Goal: Information Seeking & Learning: Learn about a topic

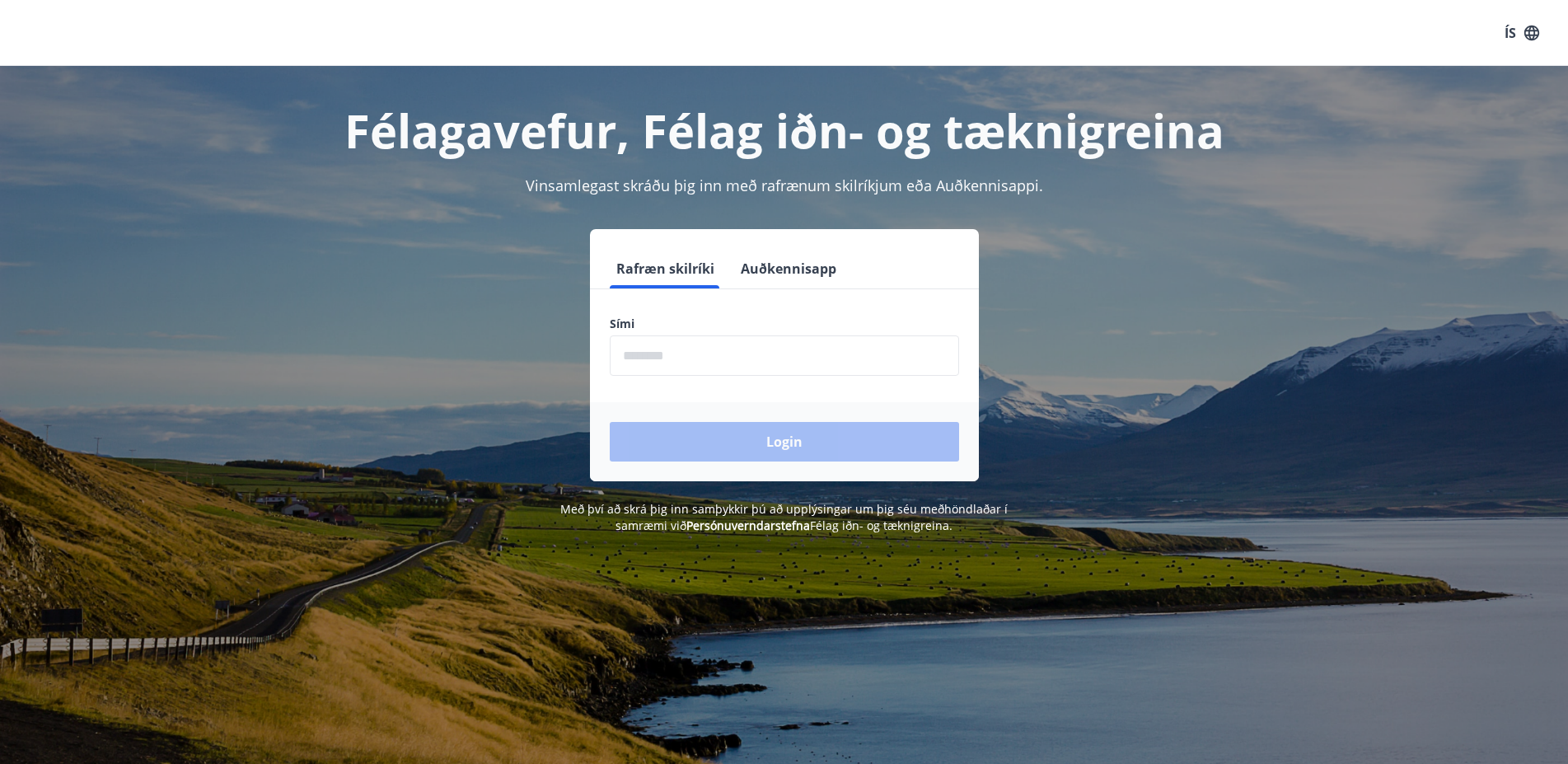
click at [677, 343] on input "phone" at bounding box center [784, 355] width 350 height 40
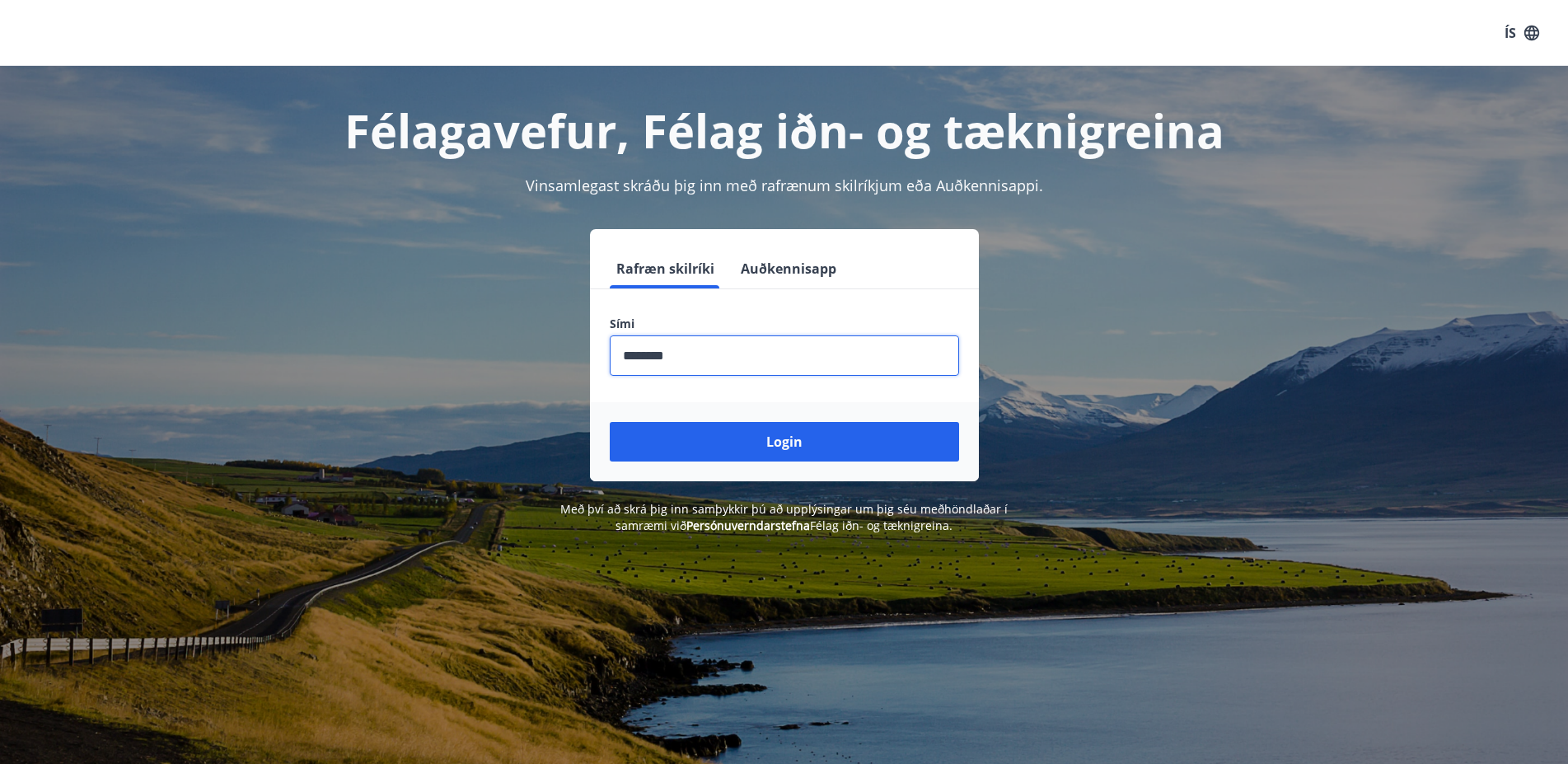
type input "********"
click at [610, 422] on button "Login" at bounding box center [784, 441] width 350 height 39
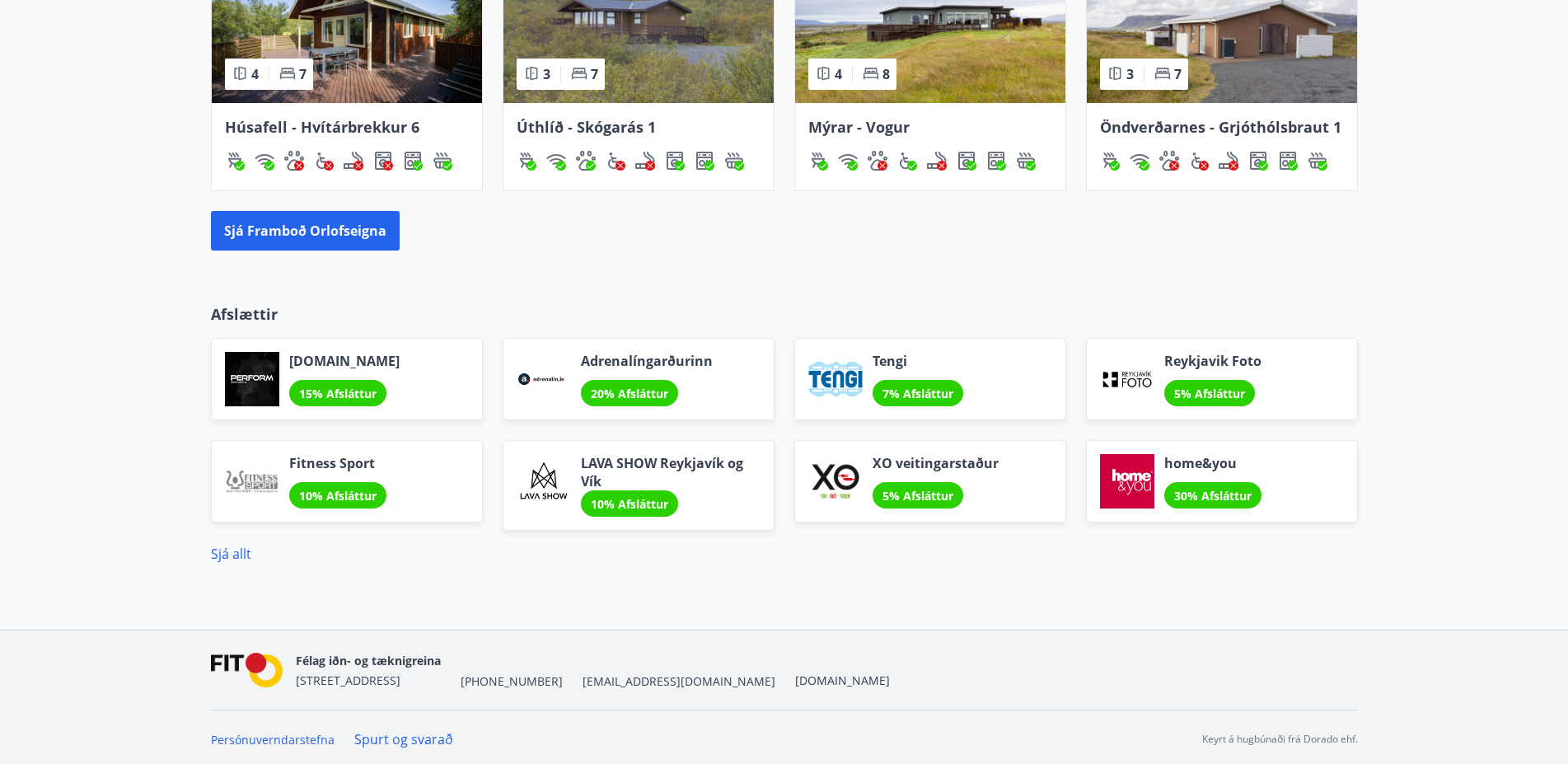
scroll to position [1174, 0]
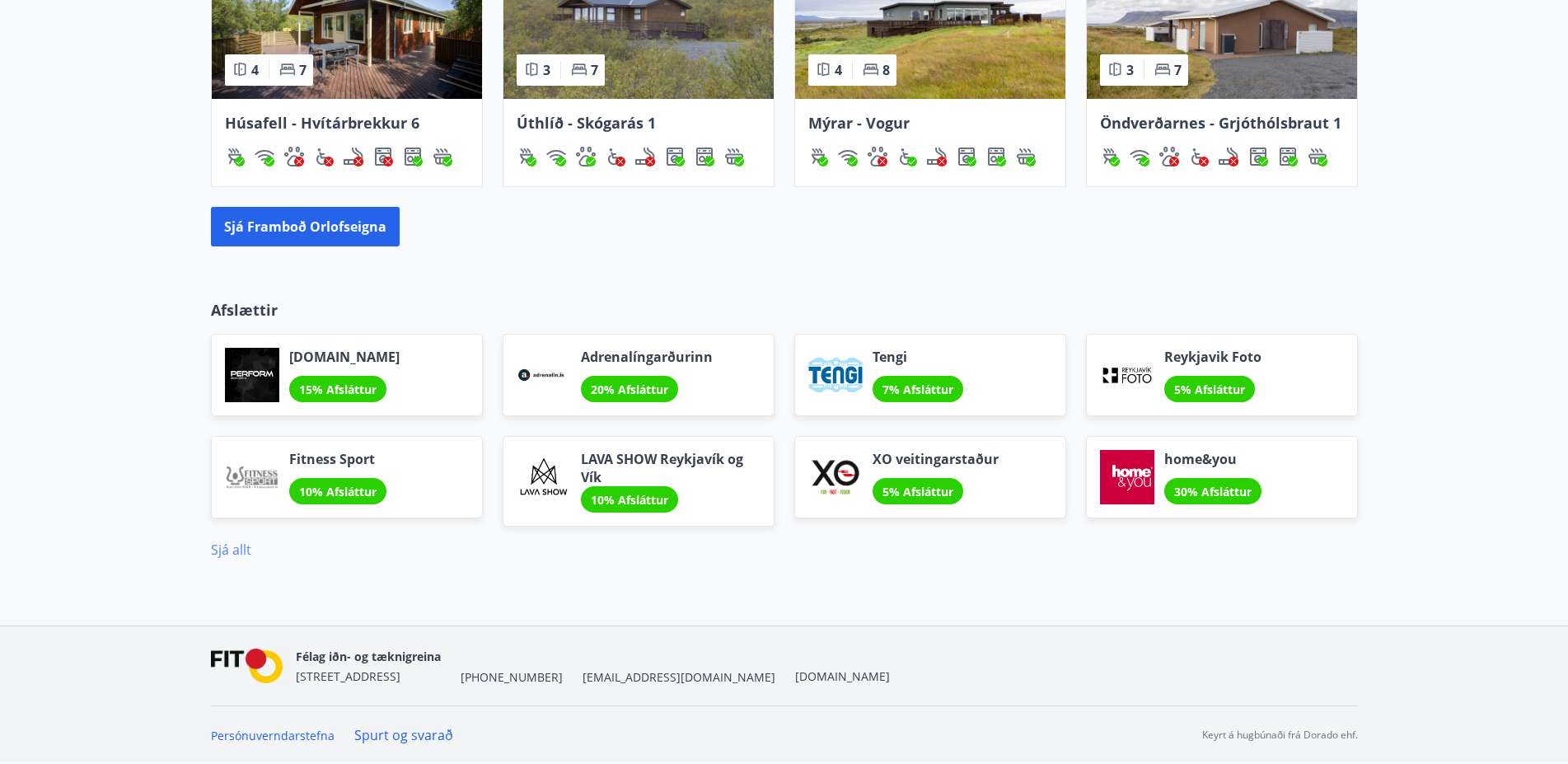
click at [229, 551] on link "Sjá allt" at bounding box center [230, 550] width 40 height 18
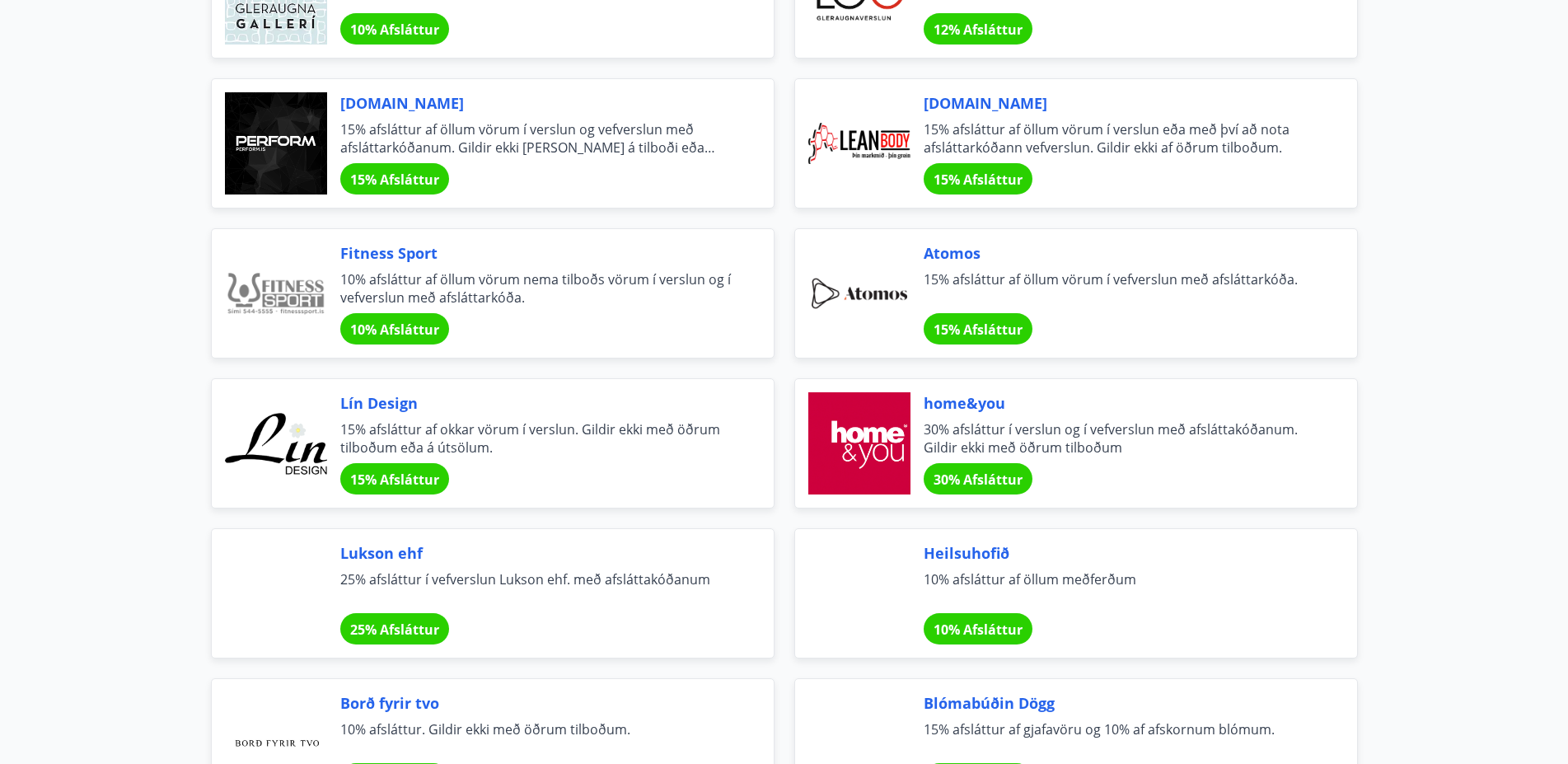
scroll to position [560, 0]
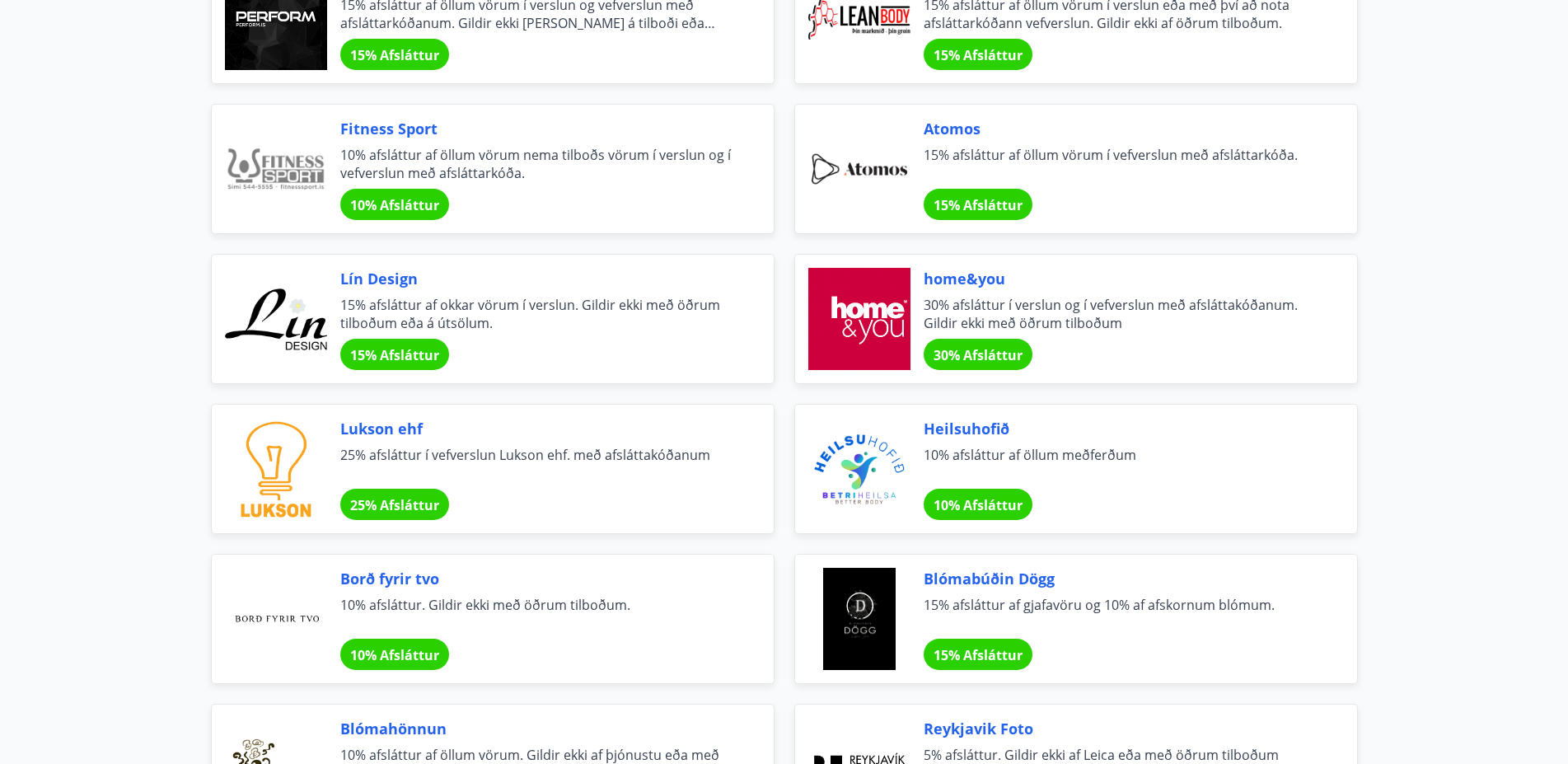
click at [991, 280] on span "home&you" at bounding box center [1121, 278] width 394 height 21
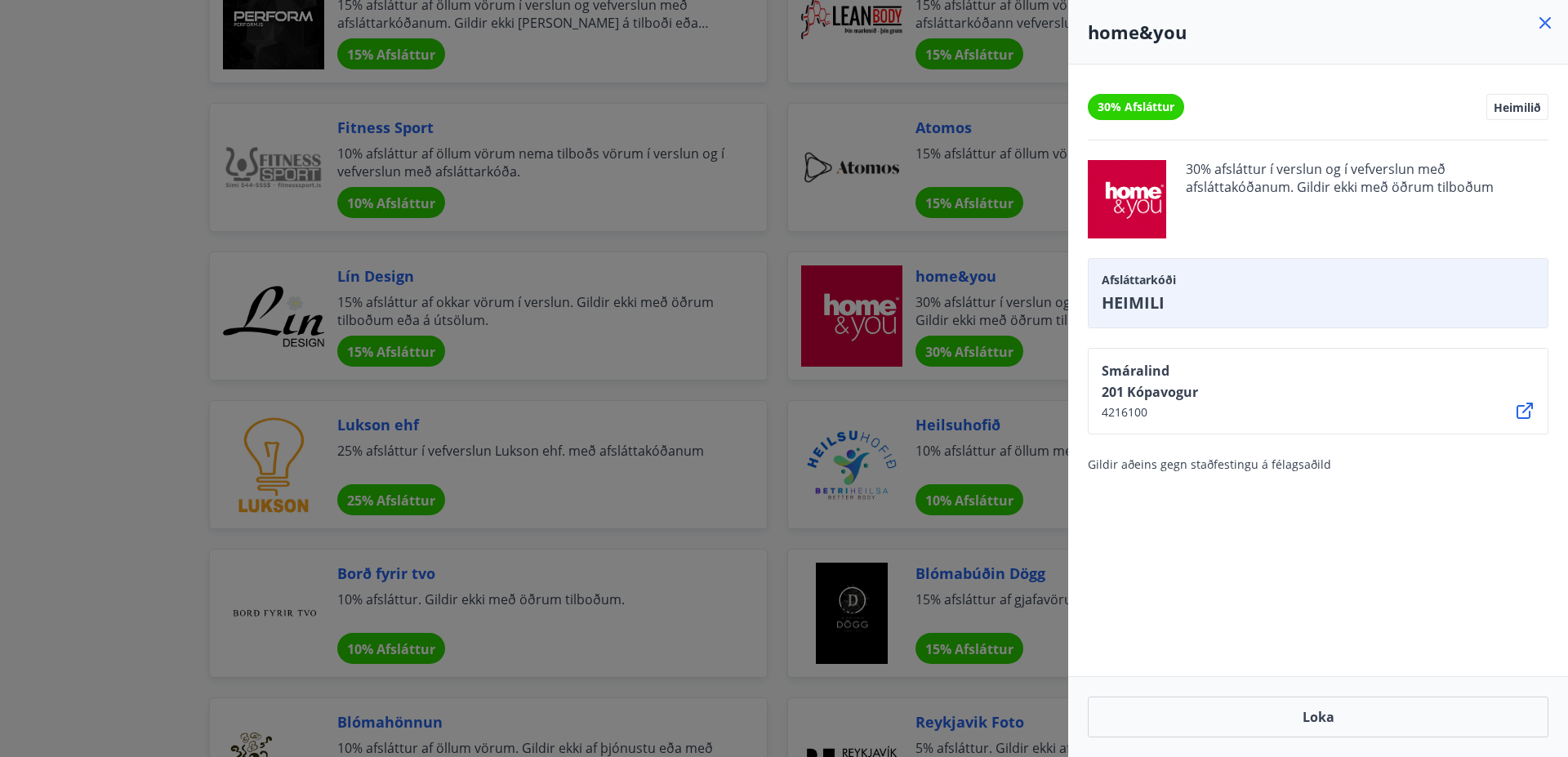
click at [980, 278] on div at bounding box center [784, 378] width 1568 height 757
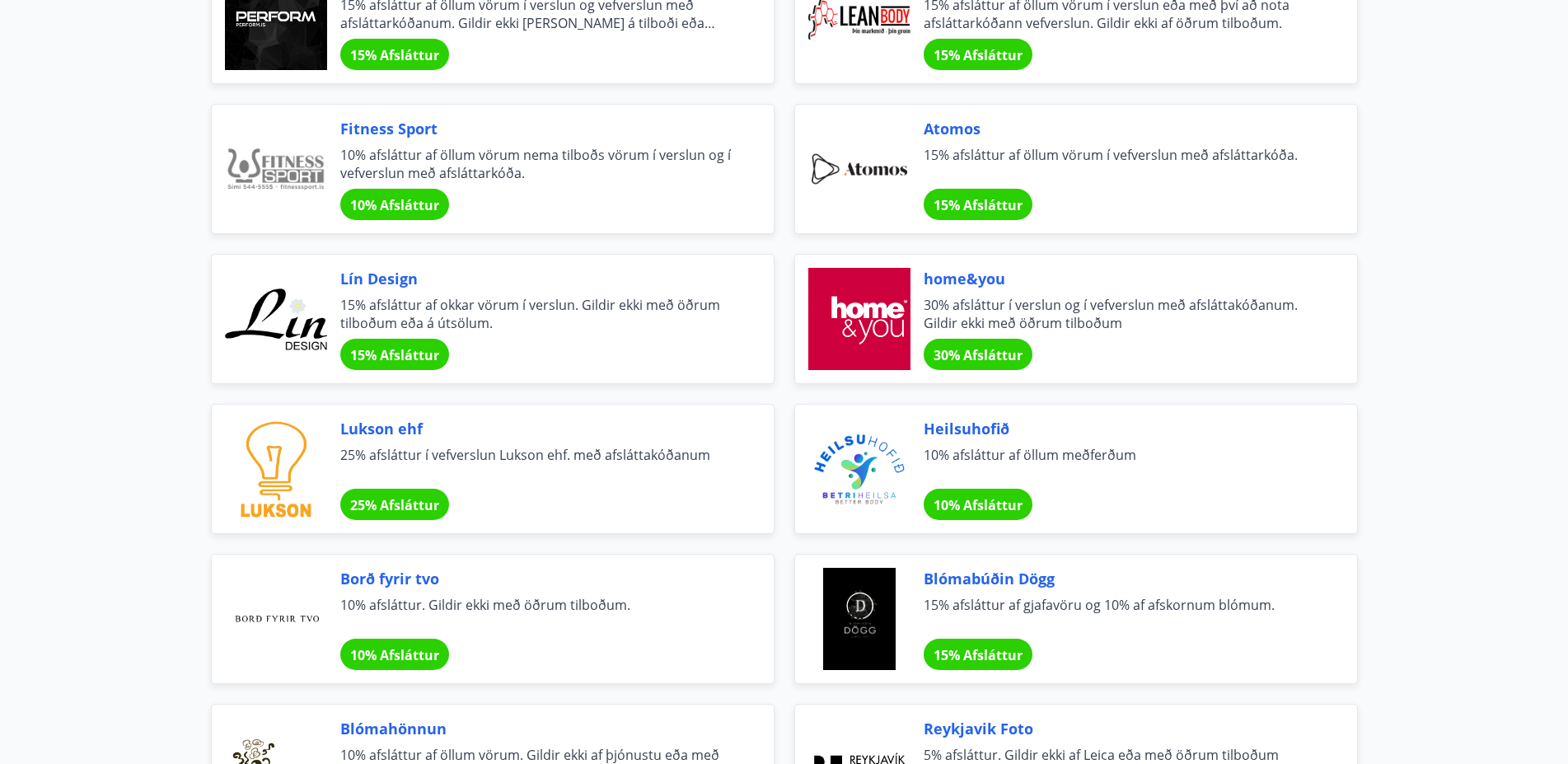
scroll to position [0, 0]
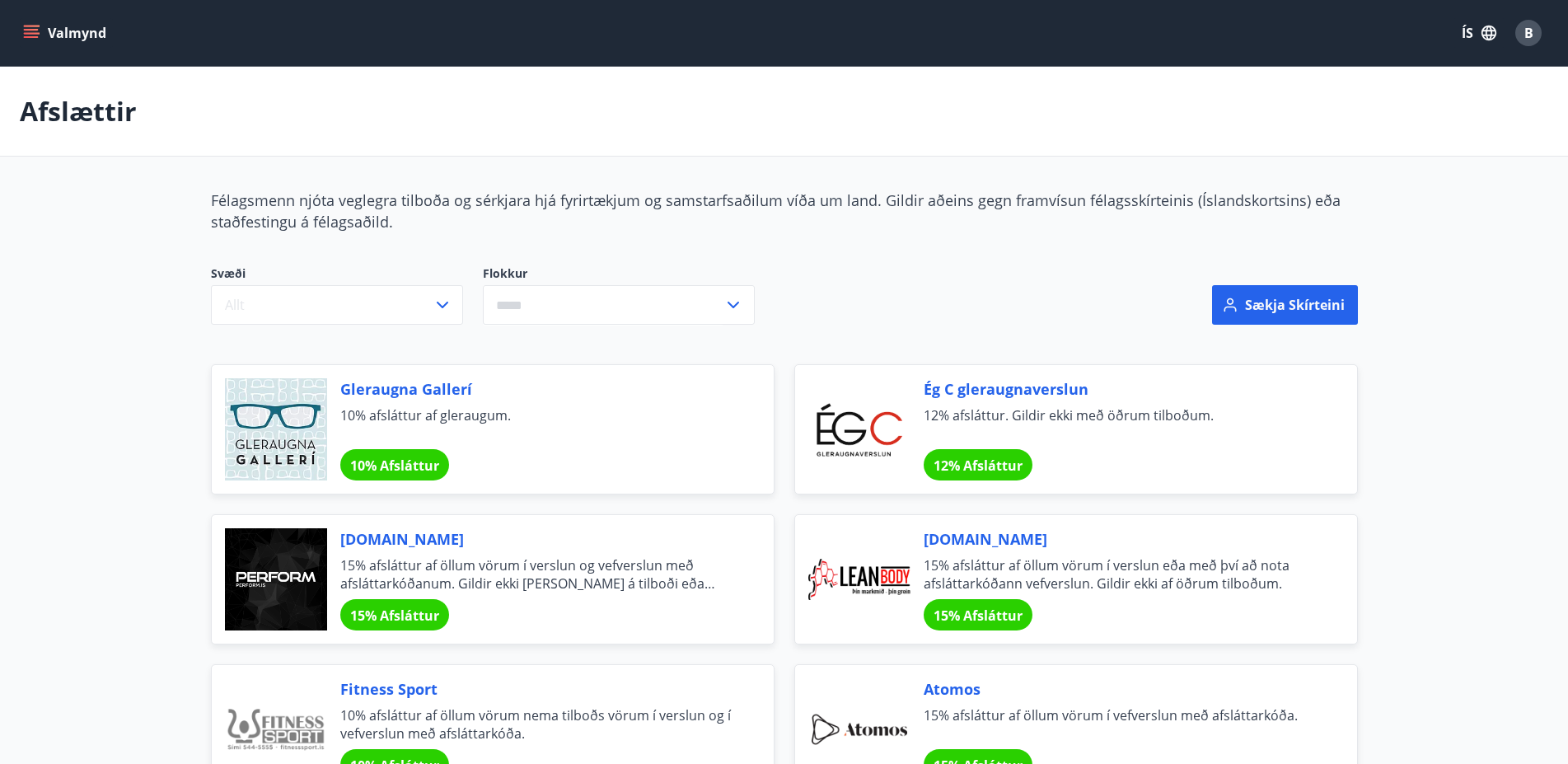
click at [65, 39] on button "Valmynd" at bounding box center [66, 32] width 93 height 29
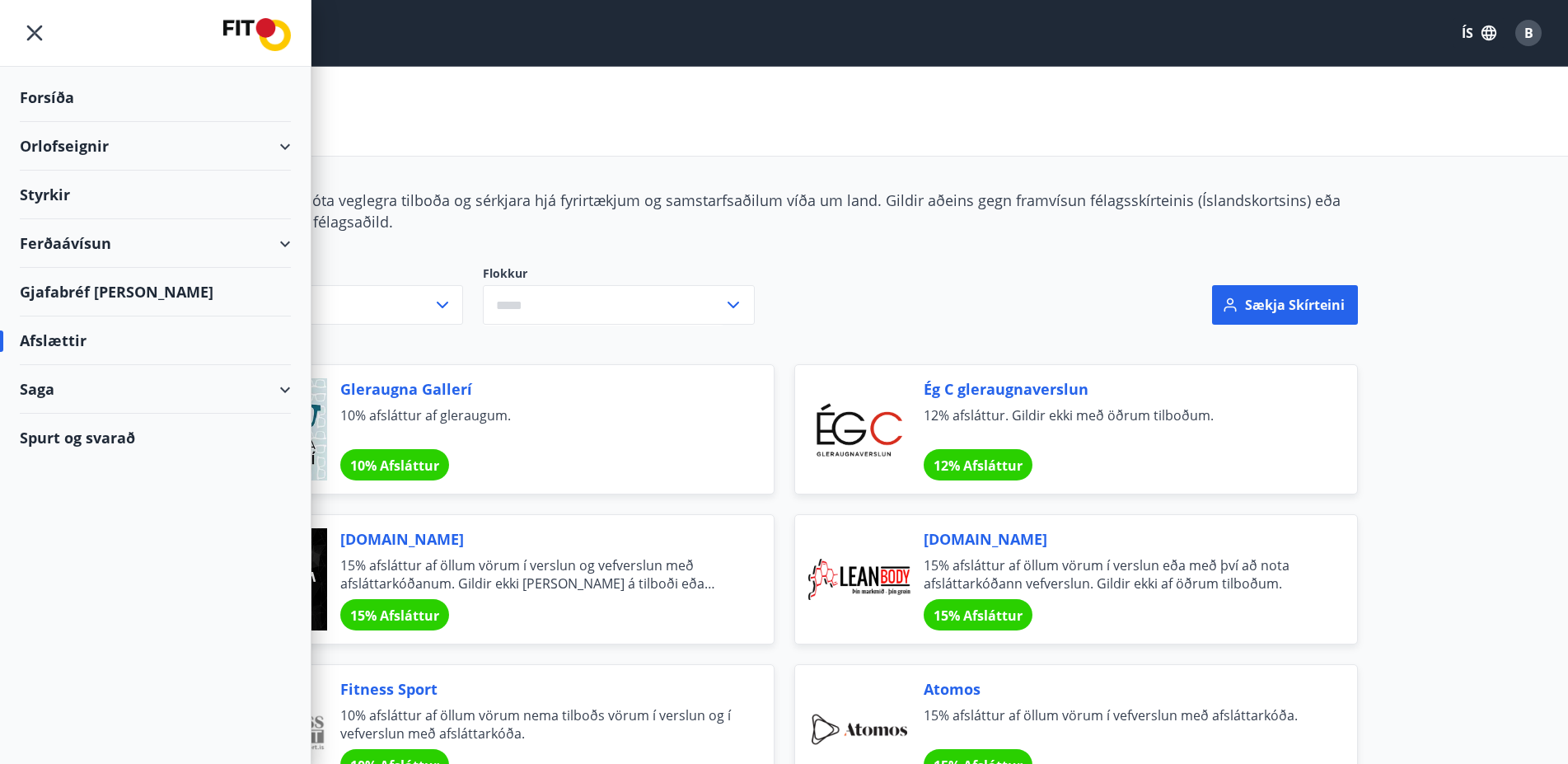
click at [177, 249] on div "Ferðaávísun" at bounding box center [155, 243] width 271 height 49
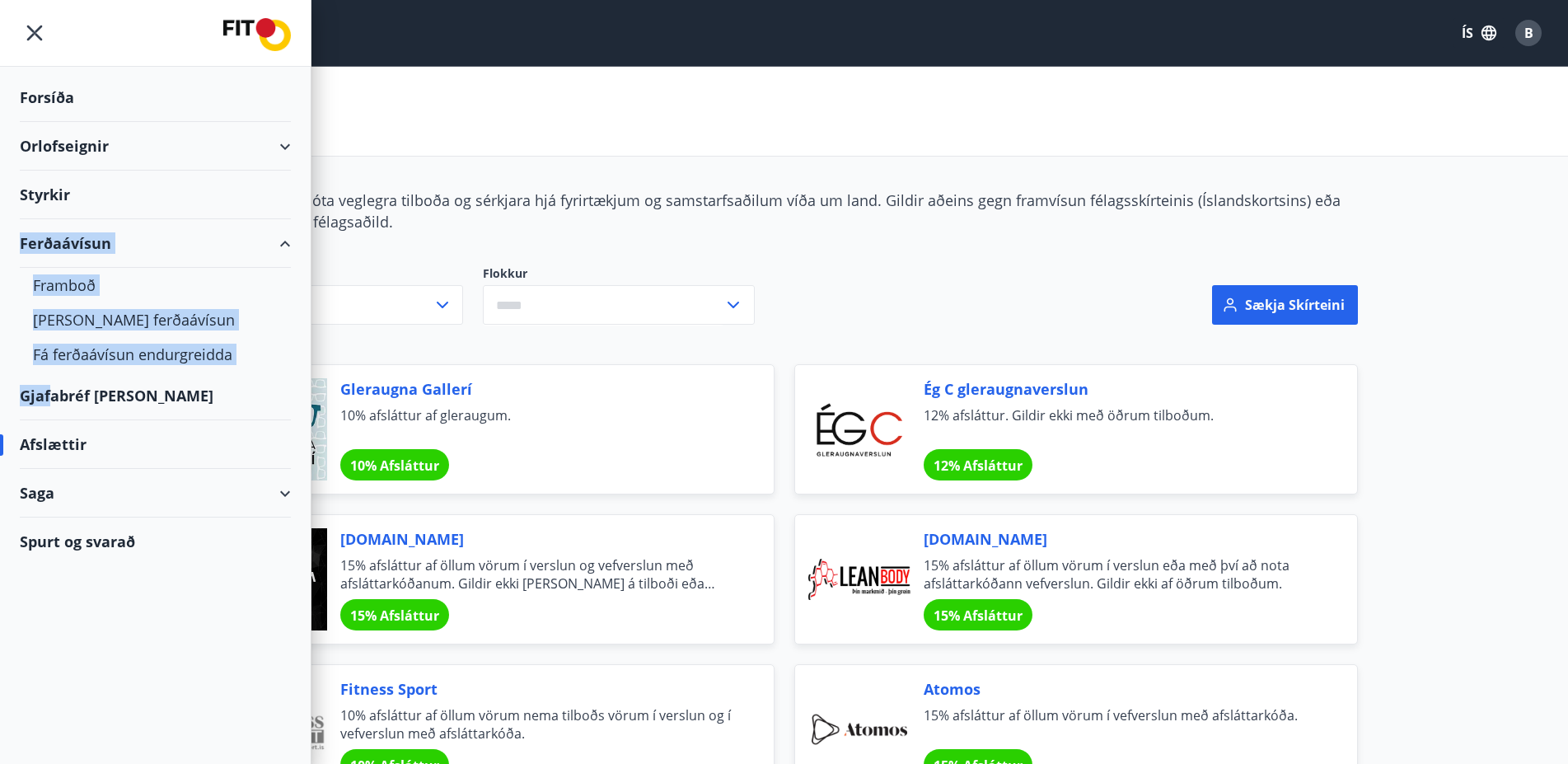
click at [52, 397] on div "Gjafabréf og kort" at bounding box center [155, 396] width 271 height 49
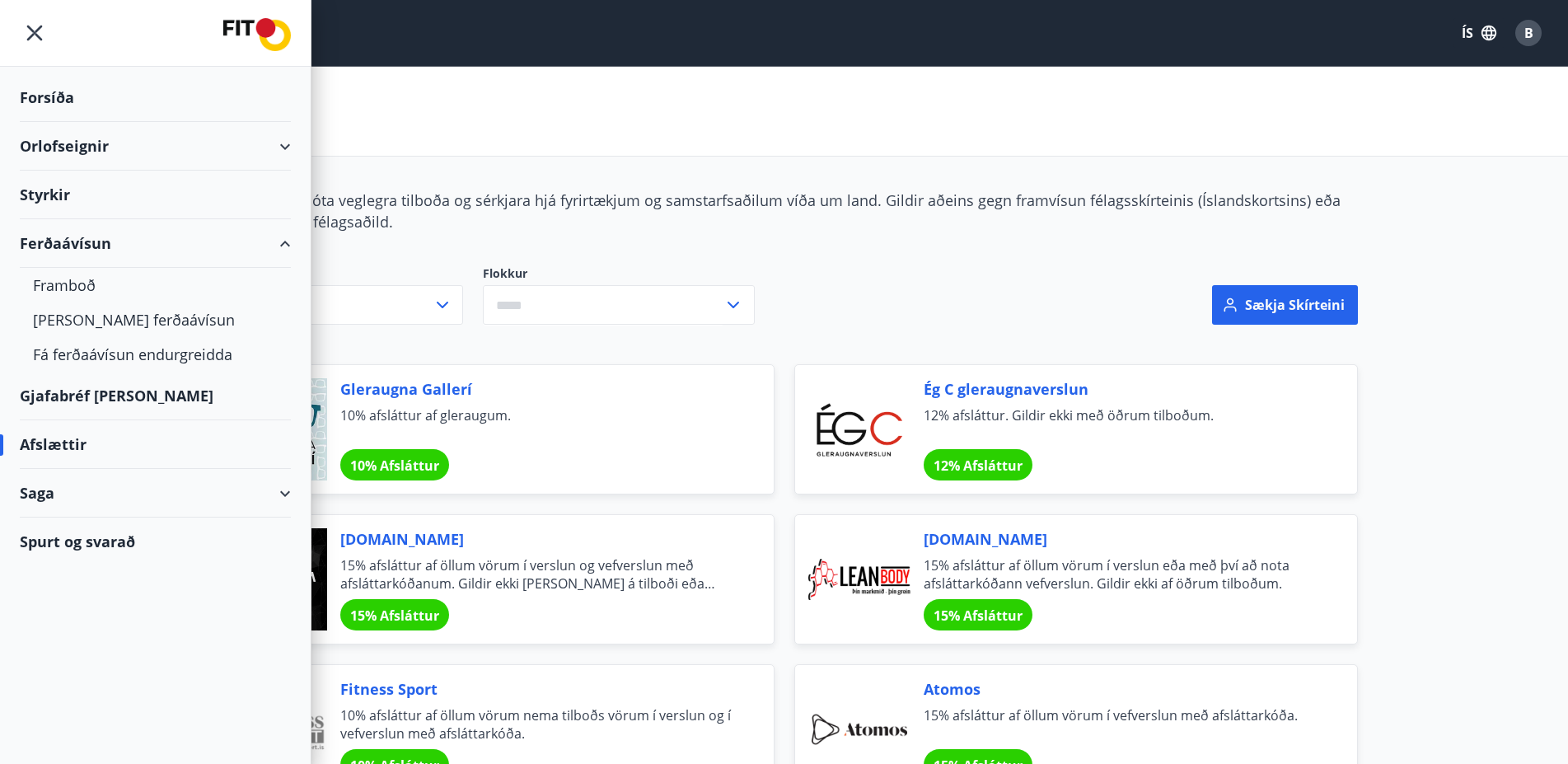
click at [140, 682] on div "Forsíða Orlofseignir Styrkir Ferðaávísun Framboð Kaupa ferðaávísun Fá ferðaávís…" at bounding box center [156, 382] width 311 height 764
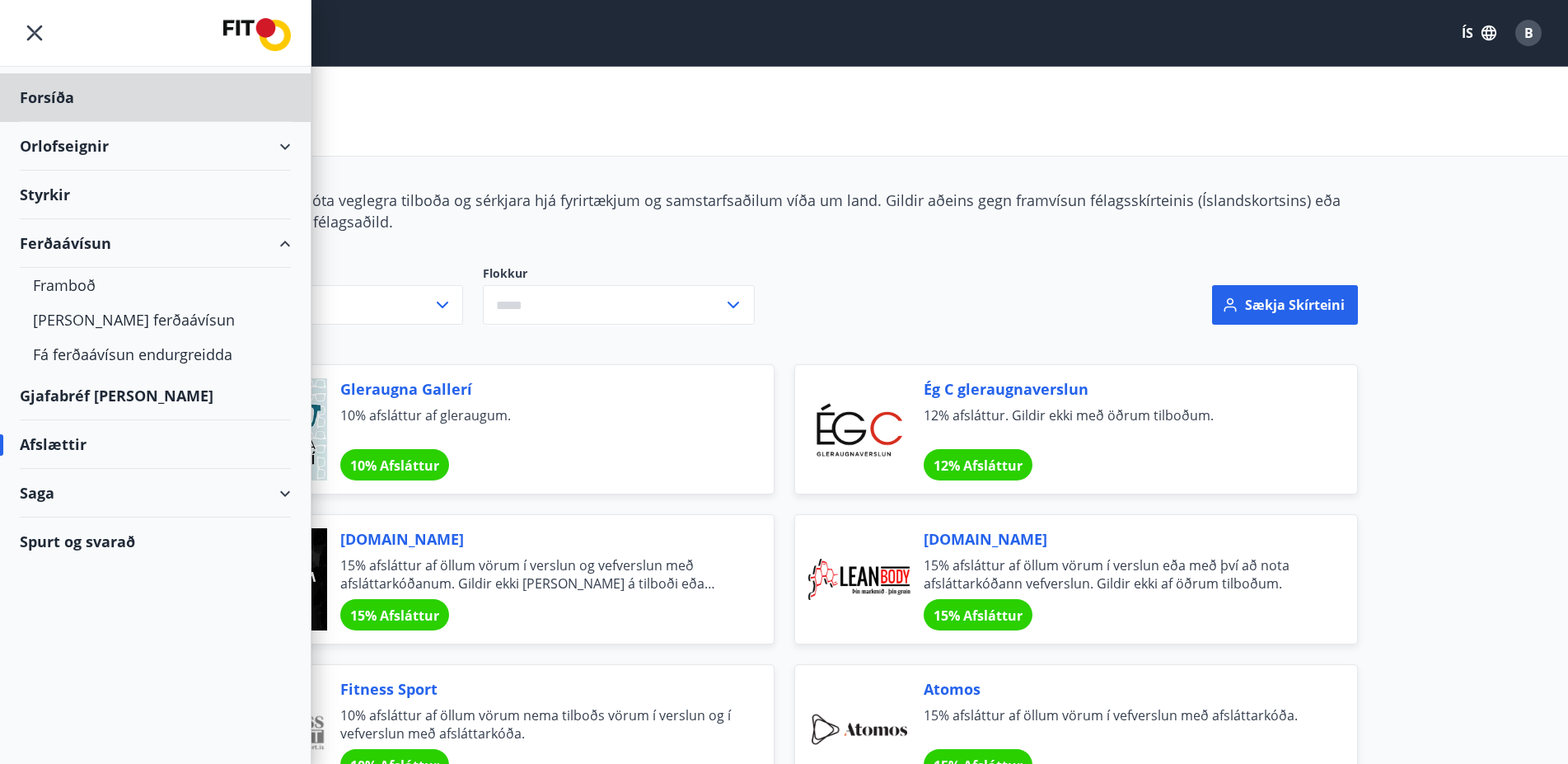
click at [63, 122] on div "Styrkir" at bounding box center [155, 97] width 271 height 49
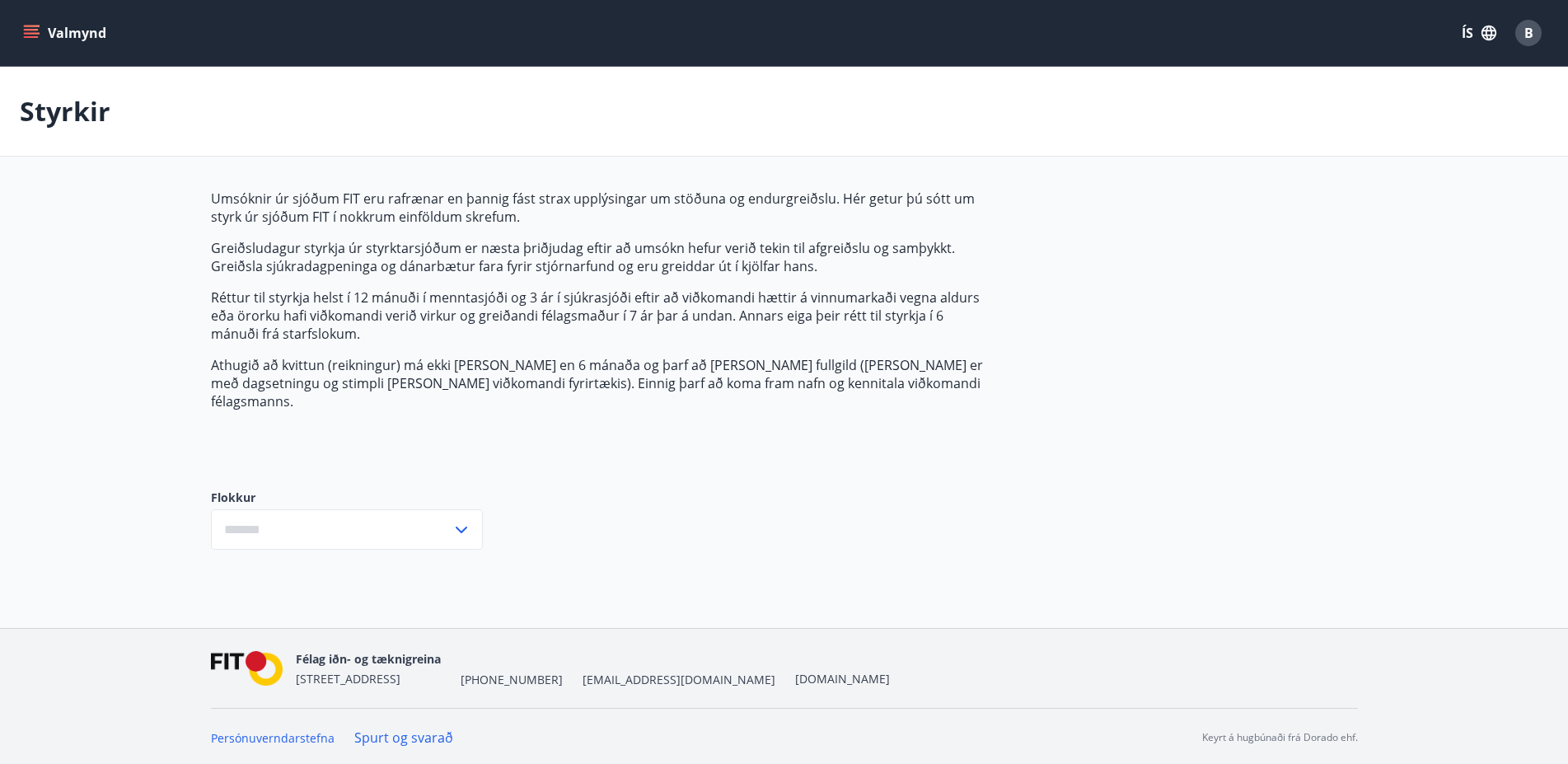
type input "***"
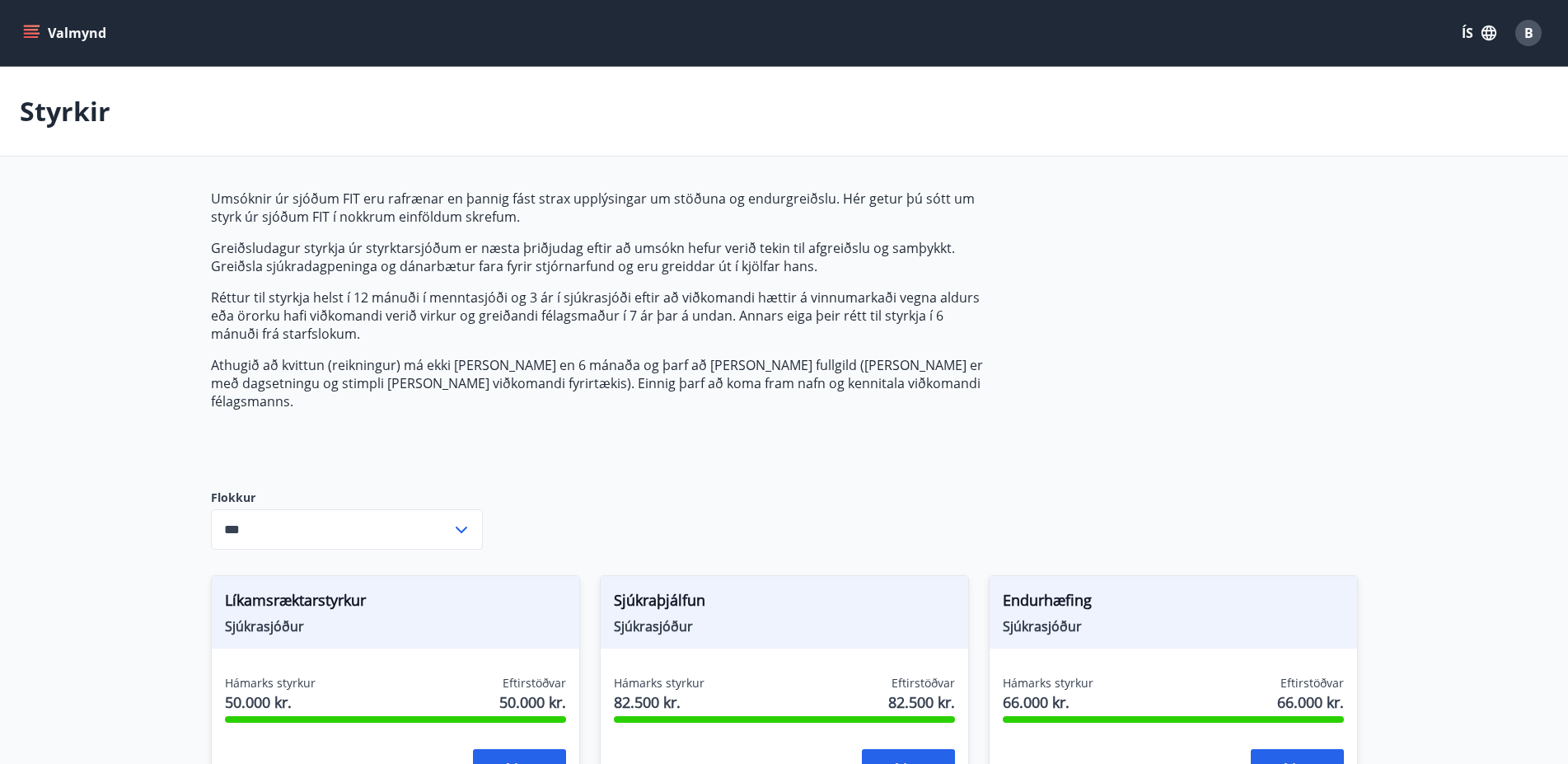
click at [23, 36] on button "Valmynd" at bounding box center [66, 32] width 93 height 29
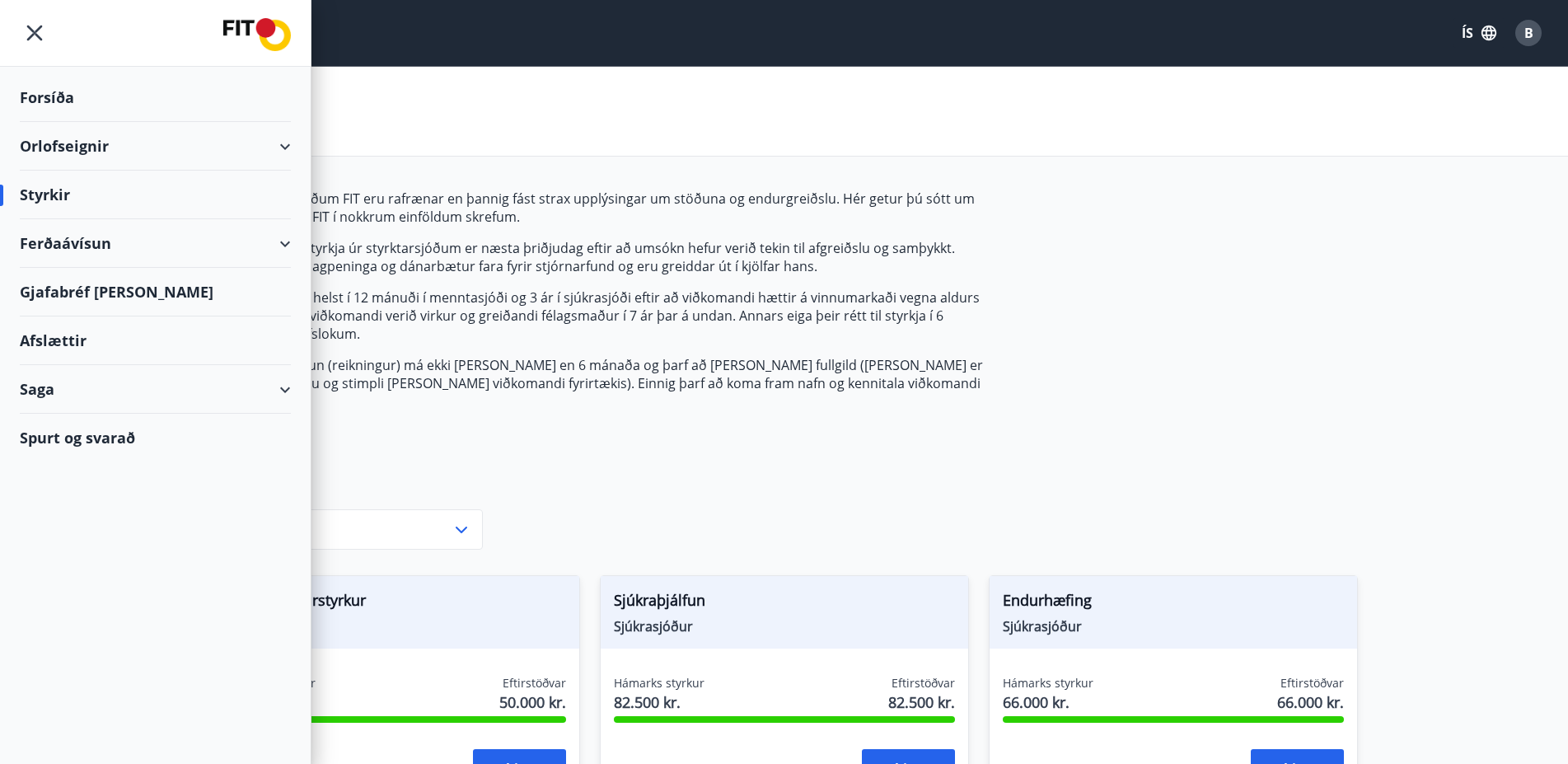
click at [39, 28] on icon "menu" at bounding box center [36, 34] width 16 height 16
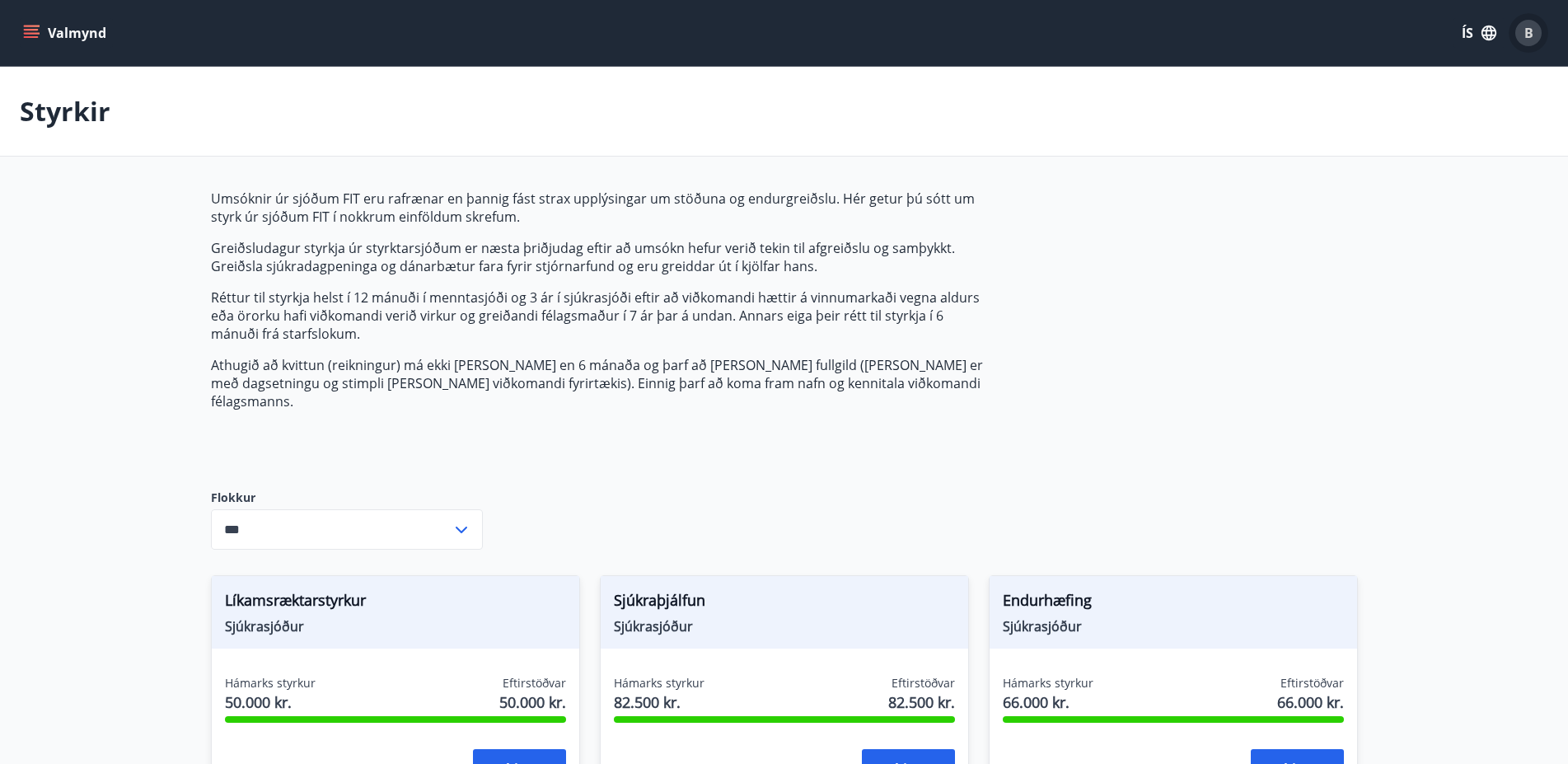
click at [1538, 37] on div "B" at bounding box center [1529, 33] width 27 height 27
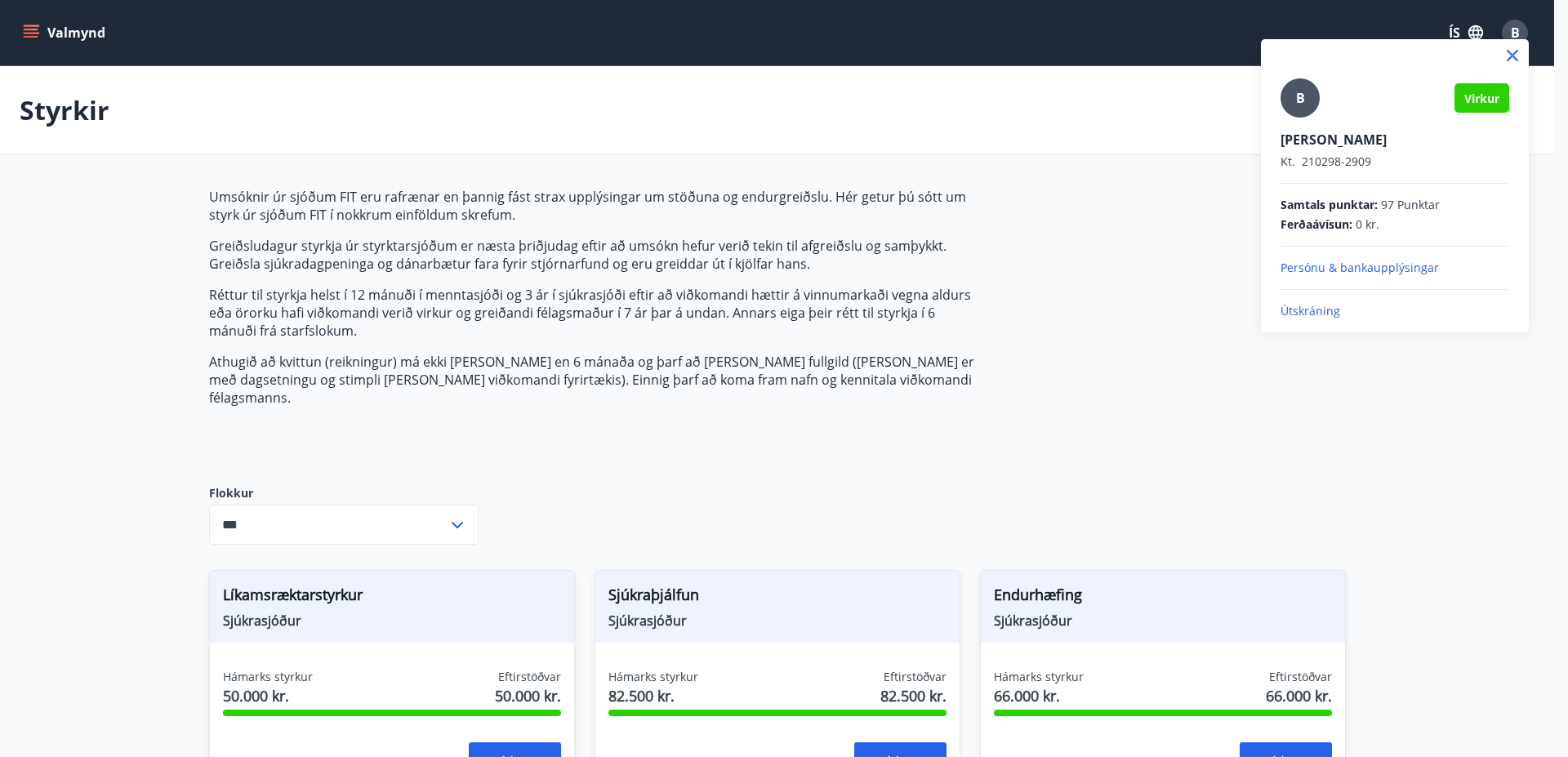
click at [1321, 308] on p "Útskráning" at bounding box center [1394, 311] width 228 height 17
